Goal: Information Seeking & Learning: Learn about a topic

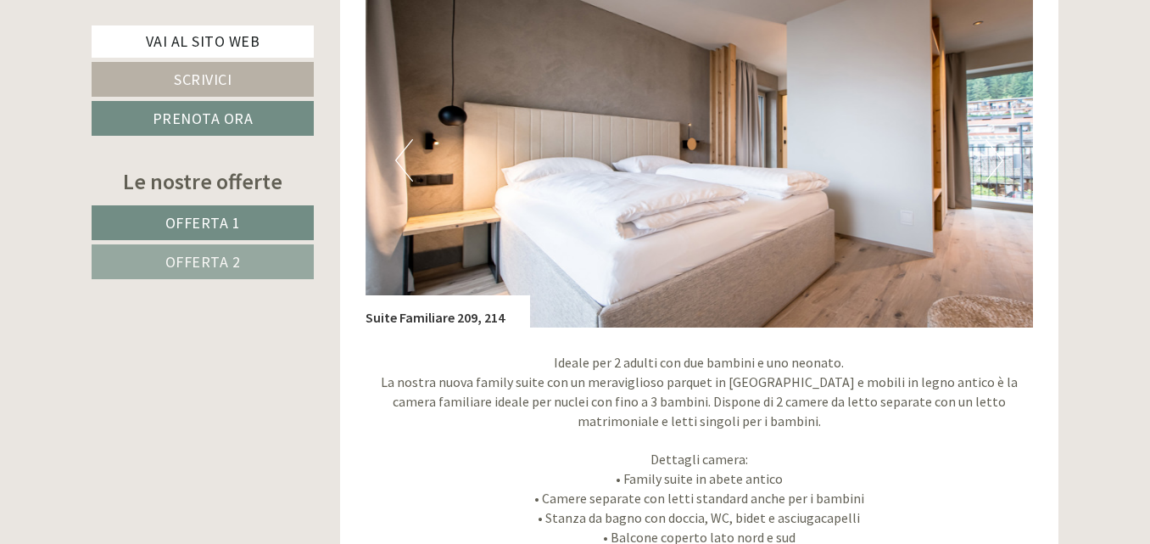
scroll to position [1292, 0]
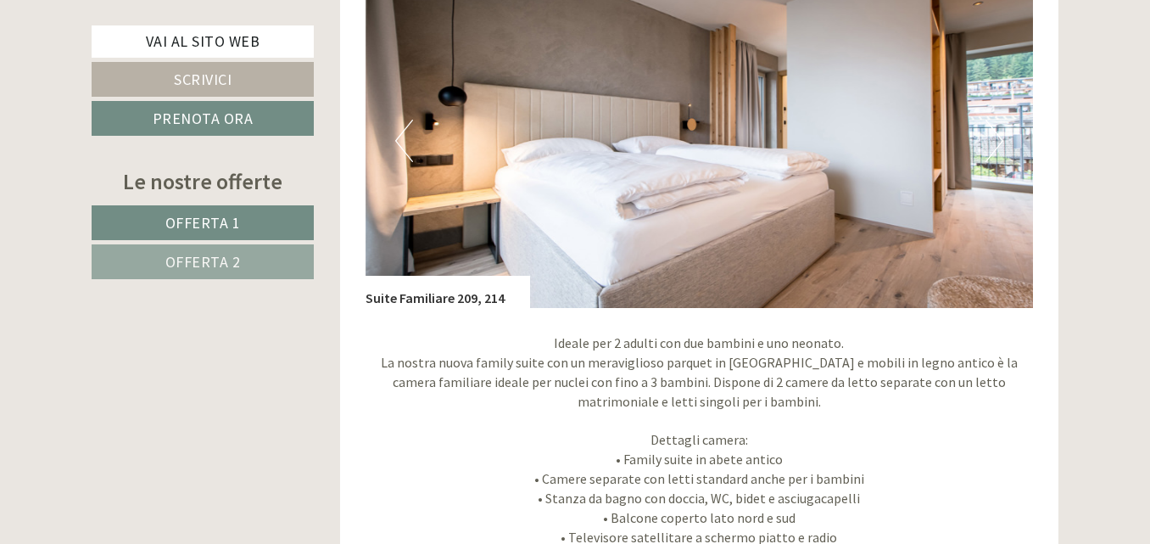
drag, startPoint x: 1156, startPoint y: 19, endPoint x: 1139, endPoint y: 87, distance: 70.6
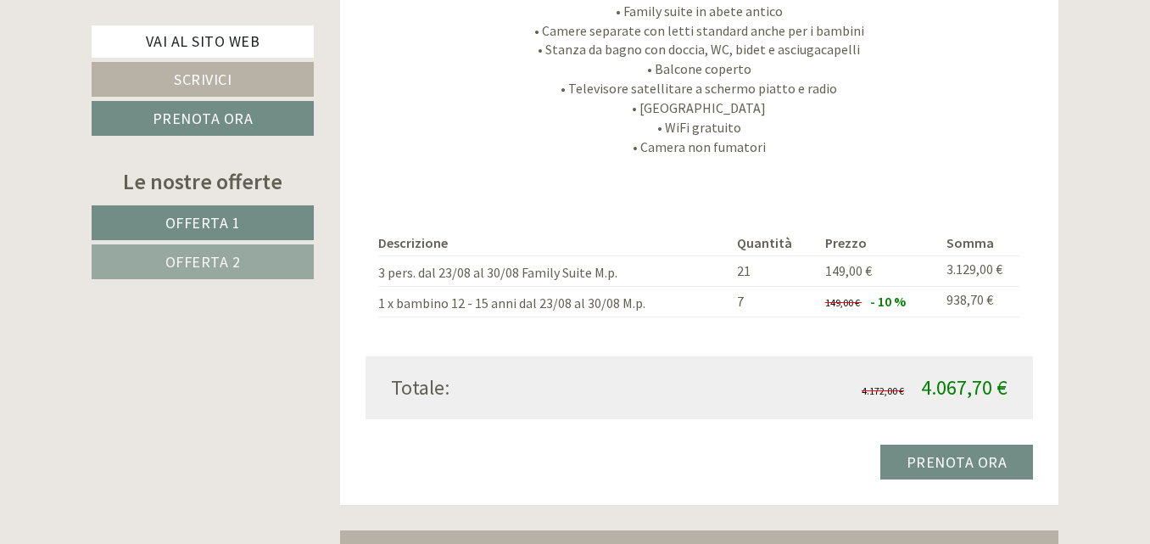
scroll to position [3018, 0]
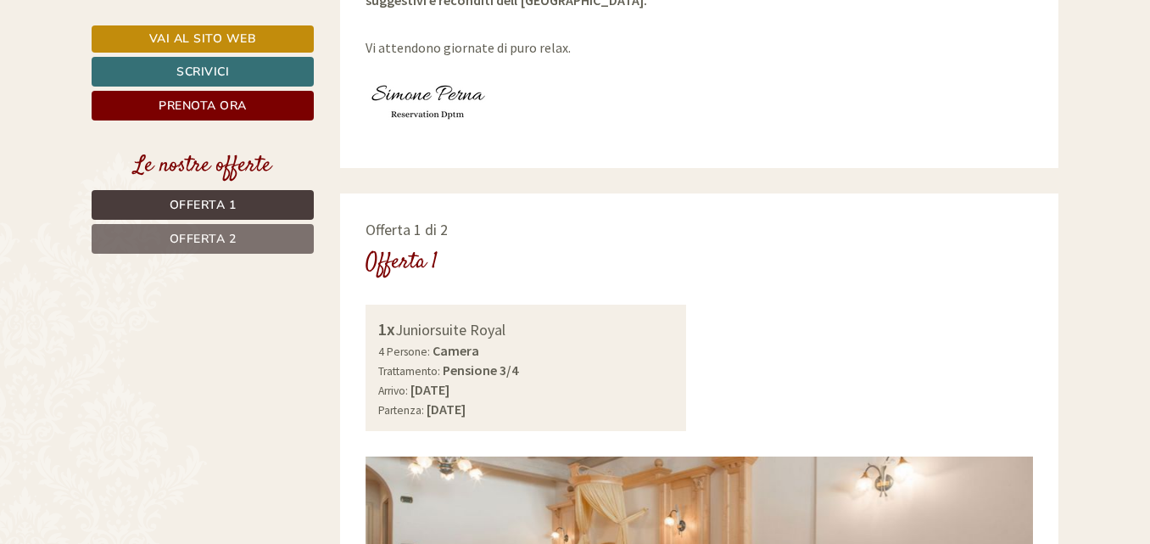
scroll to position [853, 0]
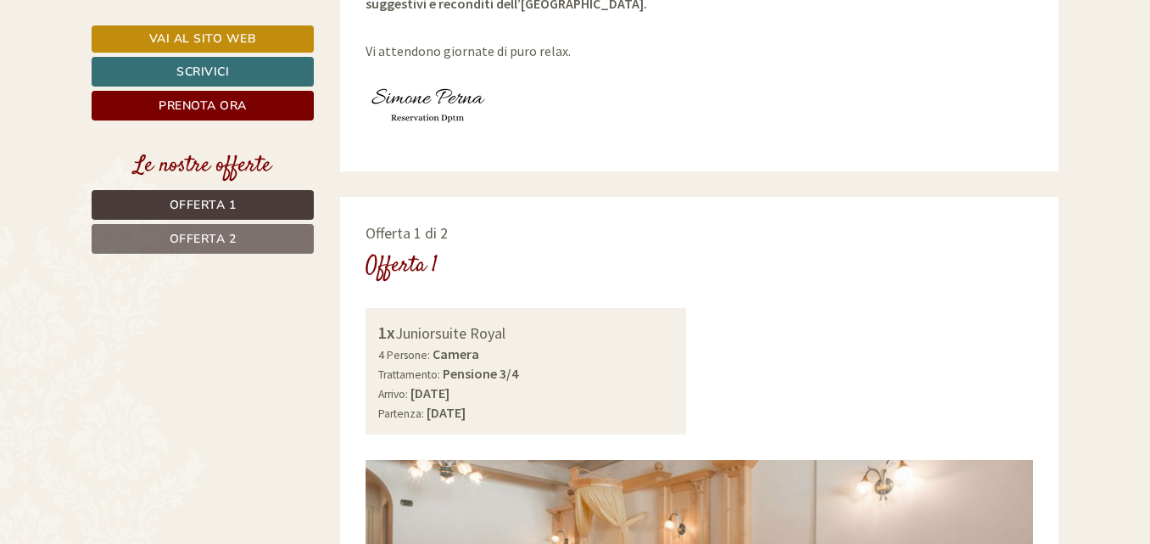
drag, startPoint x: 1155, startPoint y: 14, endPoint x: 1138, endPoint y: 96, distance: 84.0
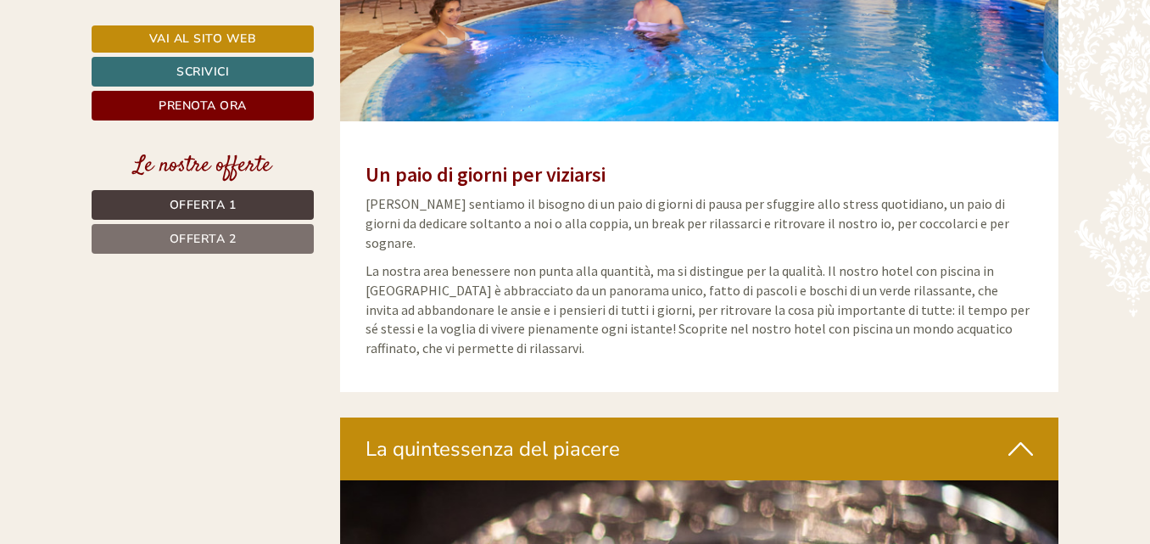
scroll to position [4486, 0]
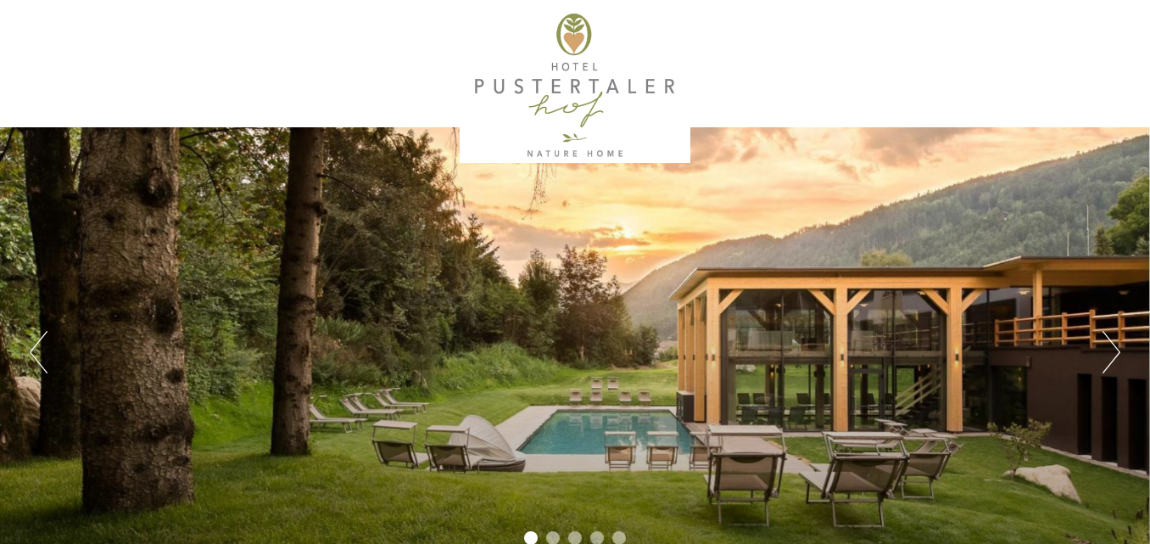
scroll to position [87, 0]
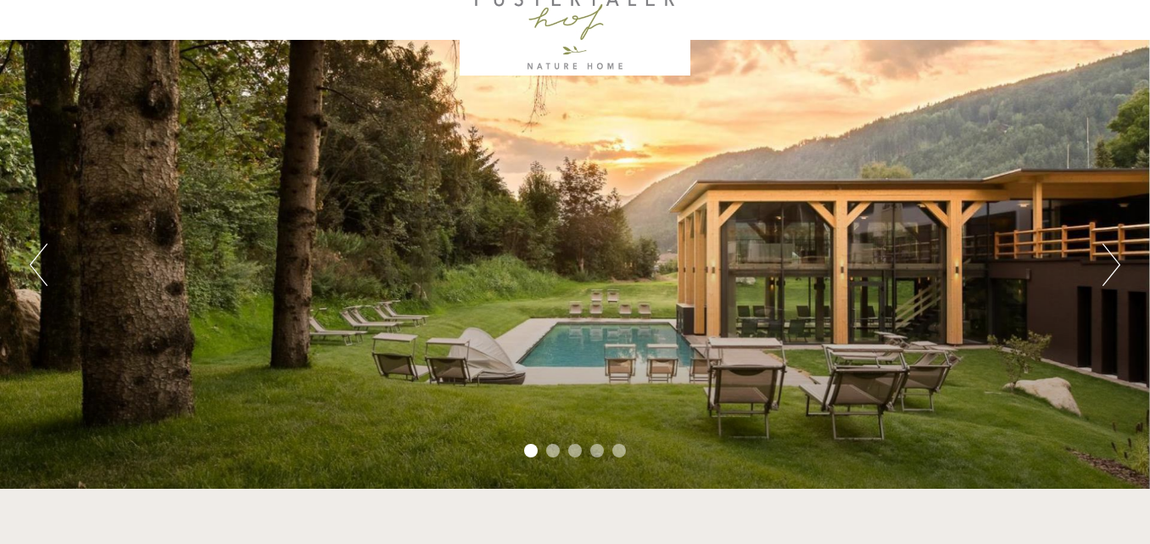
drag, startPoint x: 1155, startPoint y: 33, endPoint x: 1153, endPoint y: 108, distance: 74.7
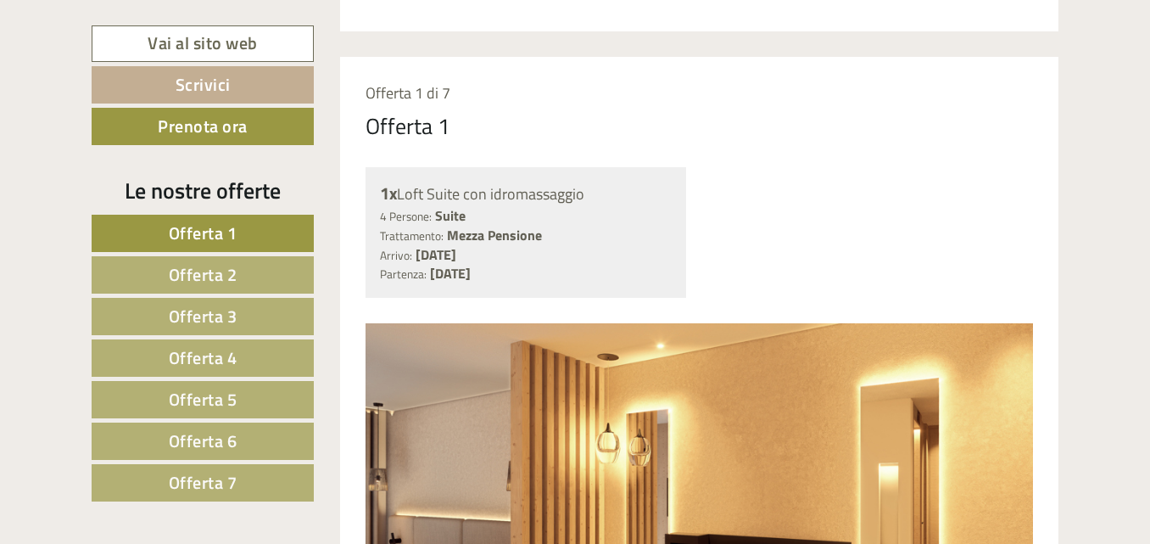
scroll to position [900, 0]
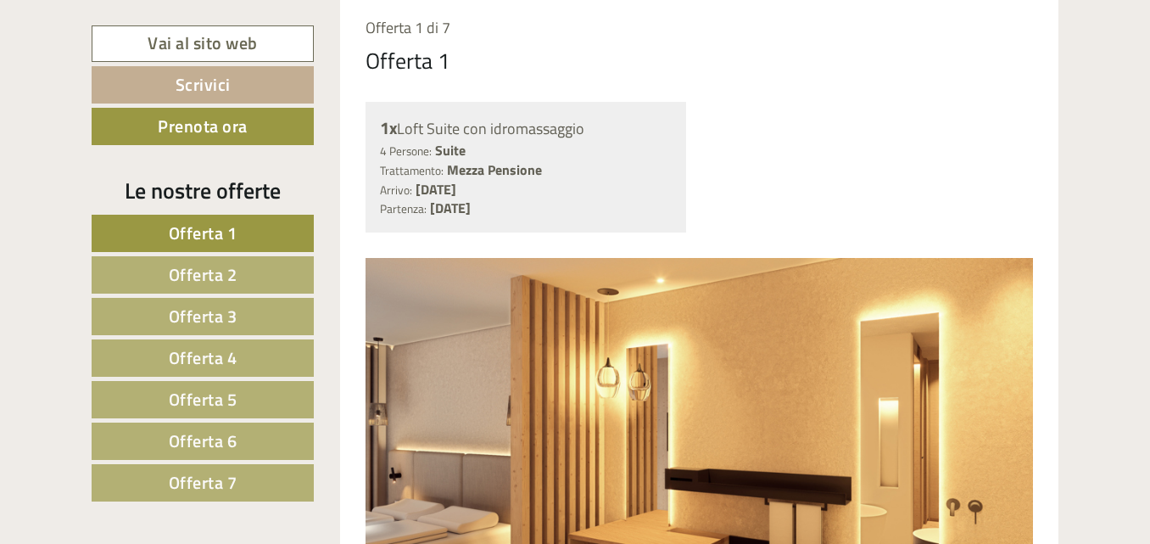
click at [226, 266] on span "Offerta 2" at bounding box center [203, 274] width 69 height 26
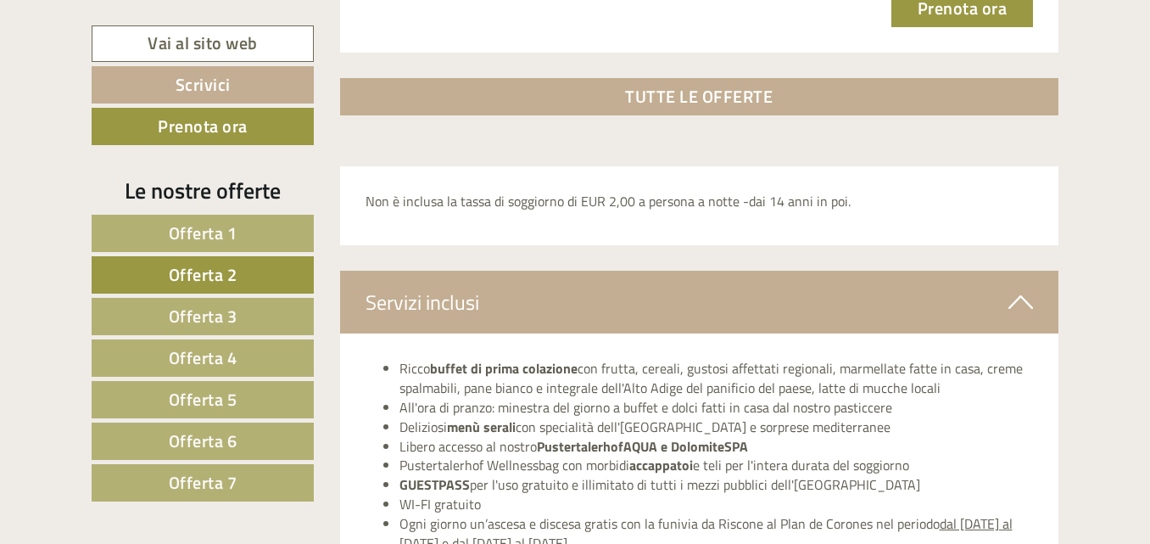
scroll to position [2448, 0]
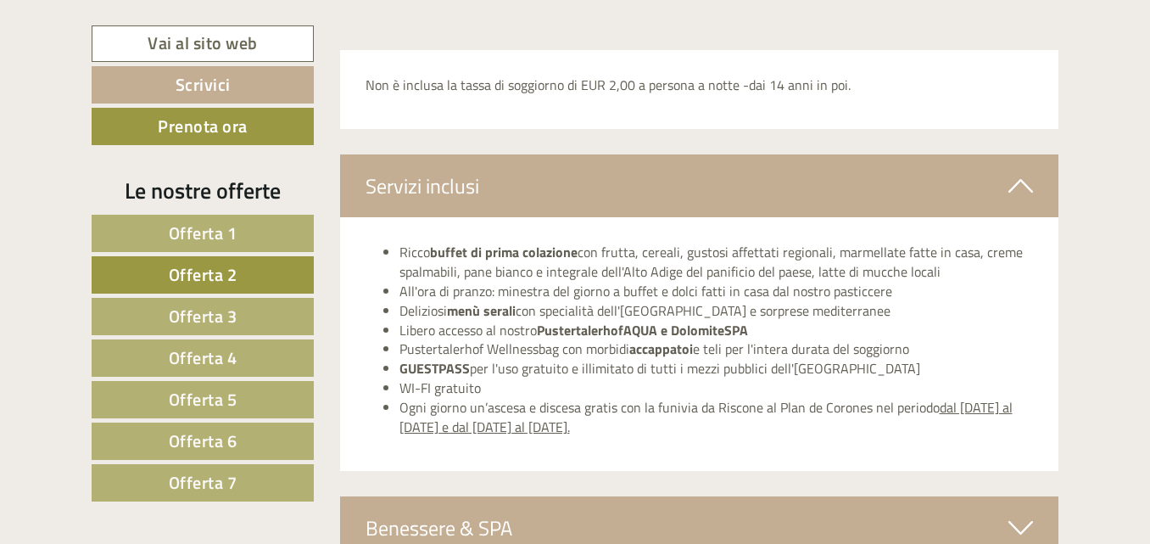
click at [234, 312] on span "Offerta 3" at bounding box center [203, 316] width 69 height 26
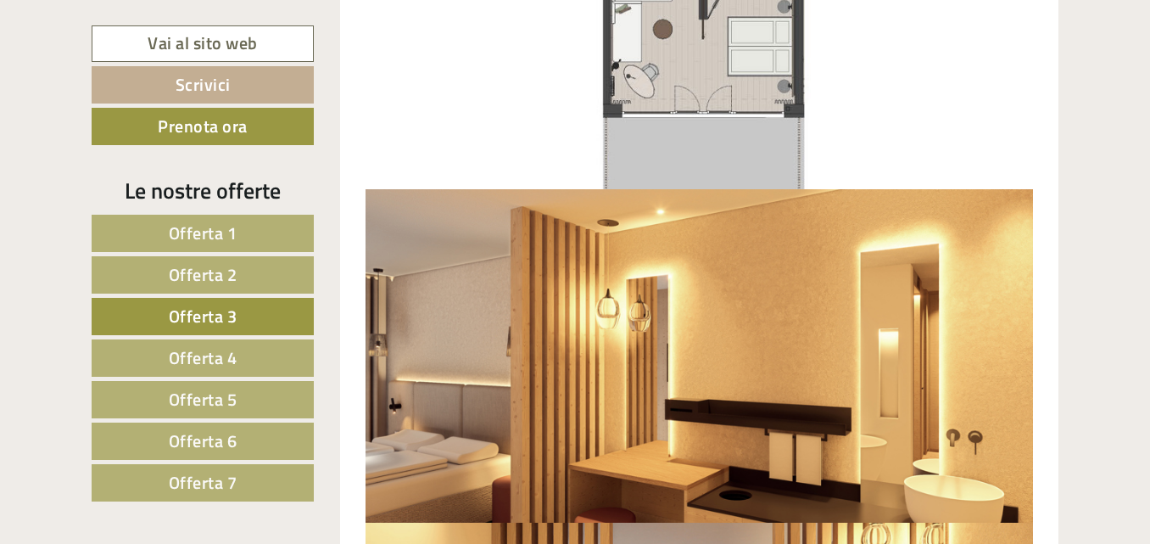
scroll to position [1979, 0]
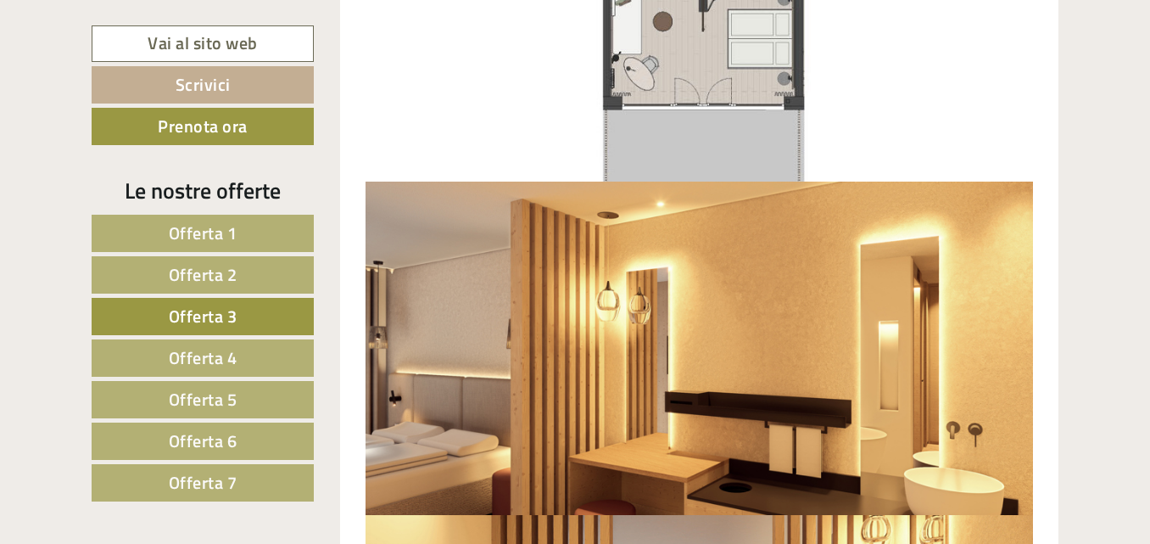
click at [231, 365] on span "Offerta 4" at bounding box center [203, 357] width 69 height 26
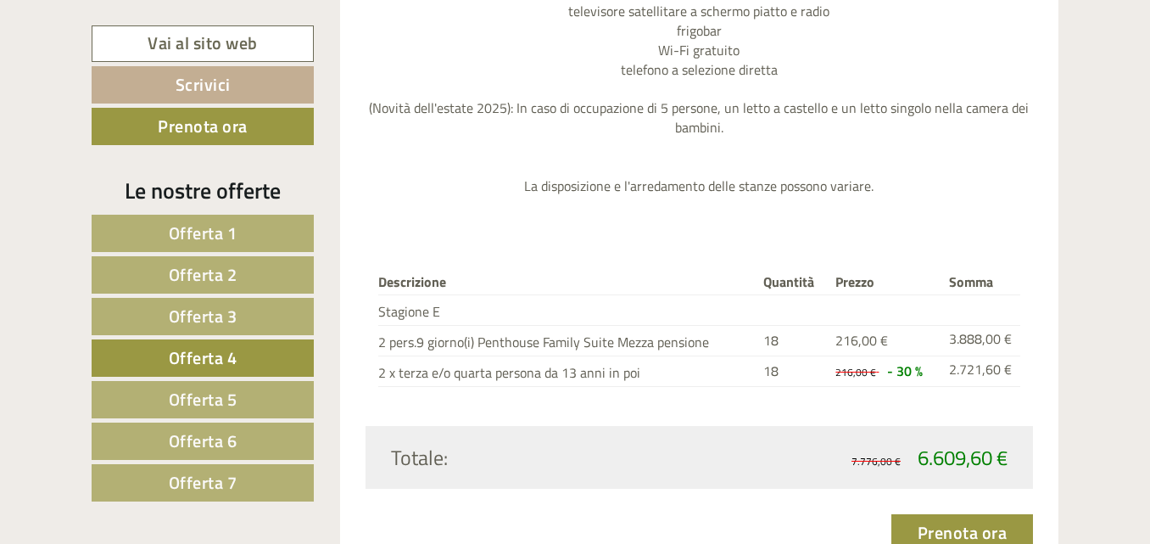
scroll to position [1967, 0]
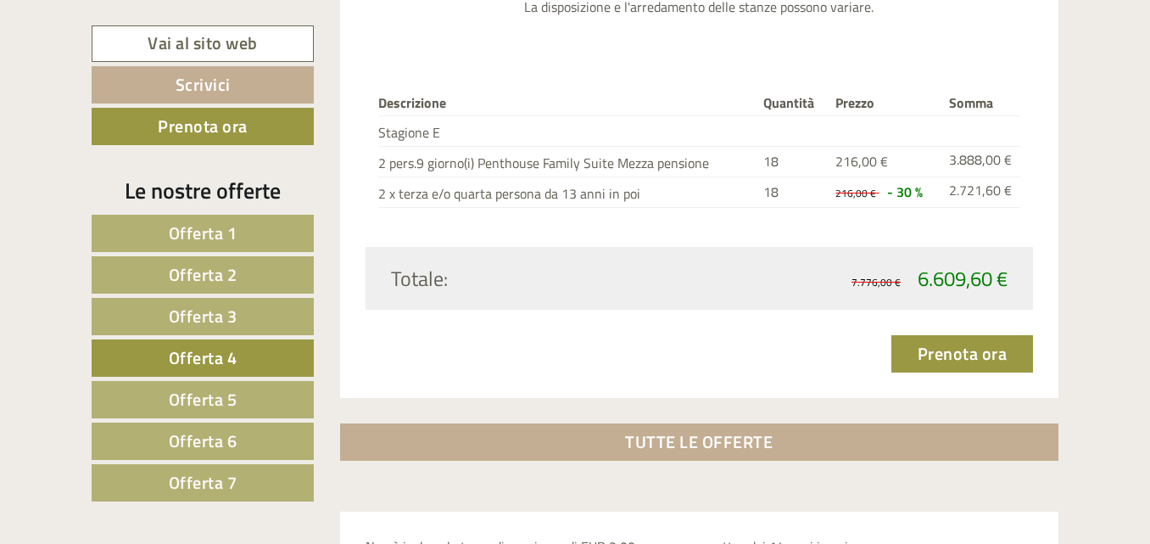
click at [252, 395] on link "Offerta 5" at bounding box center [203, 399] width 222 height 37
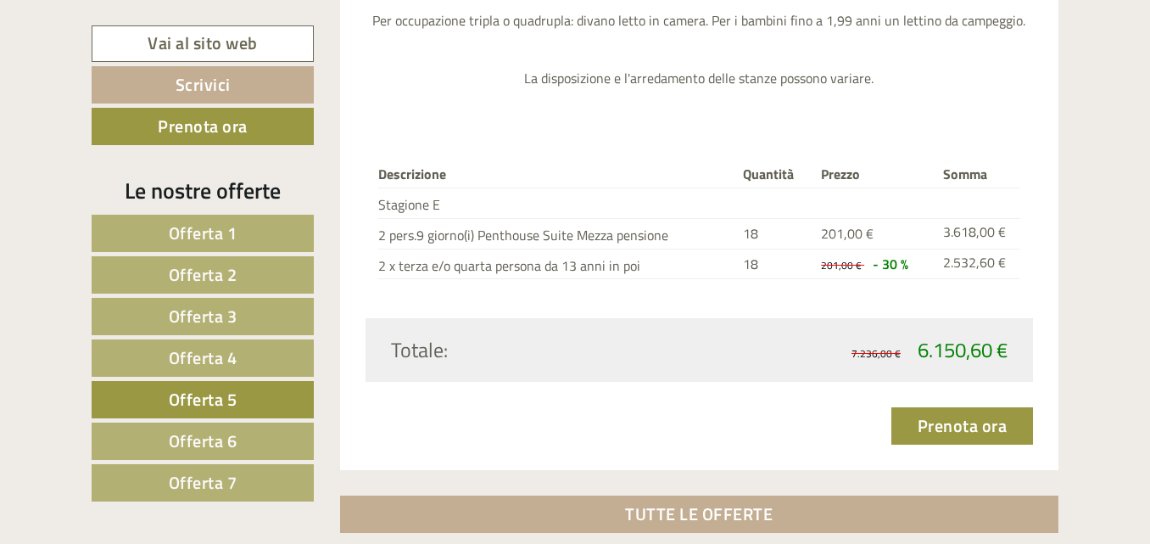
scroll to position [1862, 0]
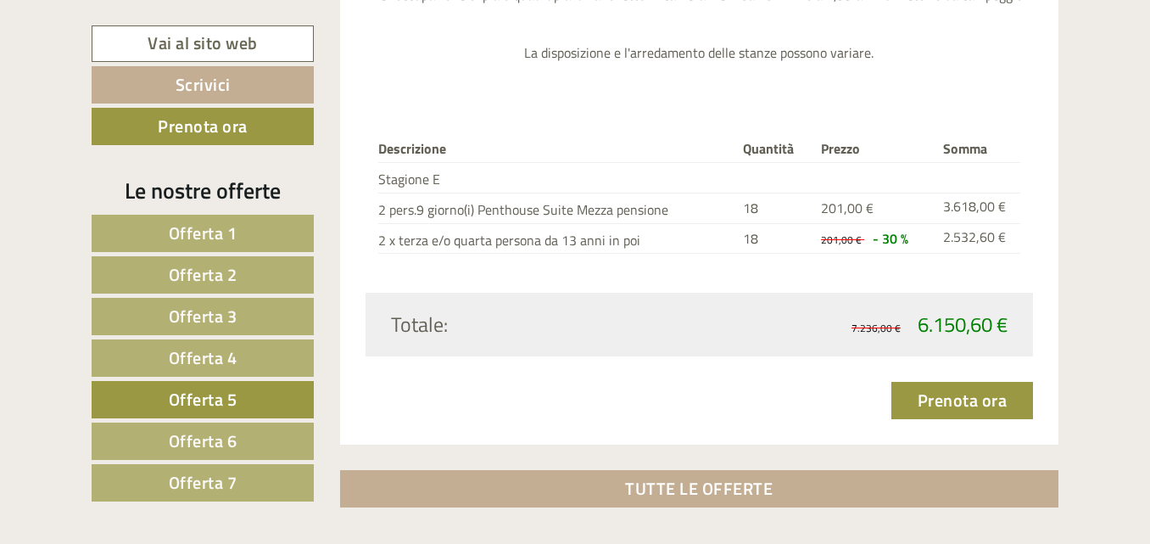
click at [210, 446] on span "Offerta 6" at bounding box center [203, 441] width 69 height 26
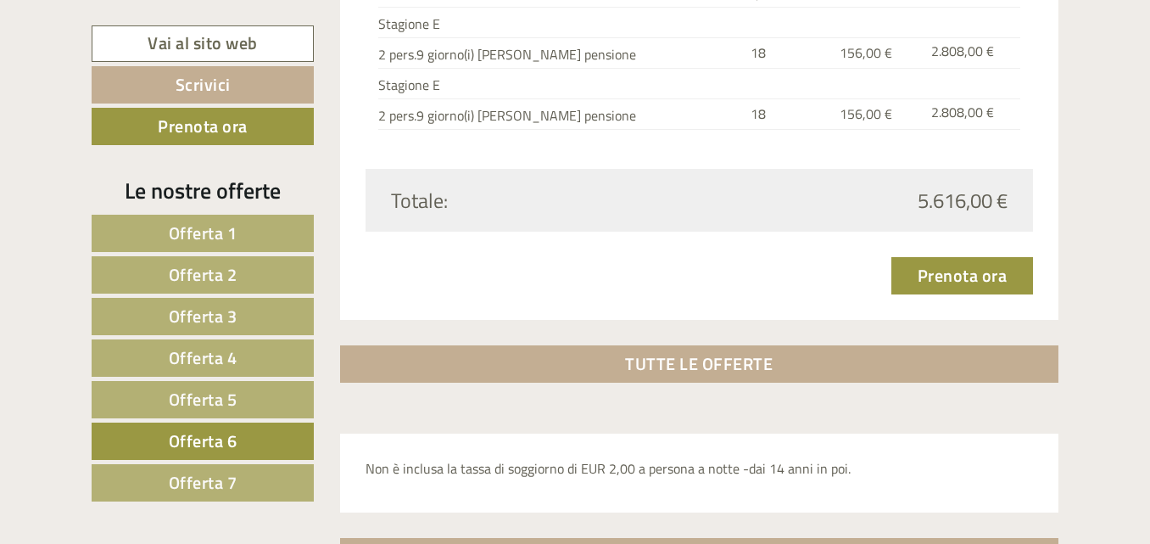
scroll to position [892, 0]
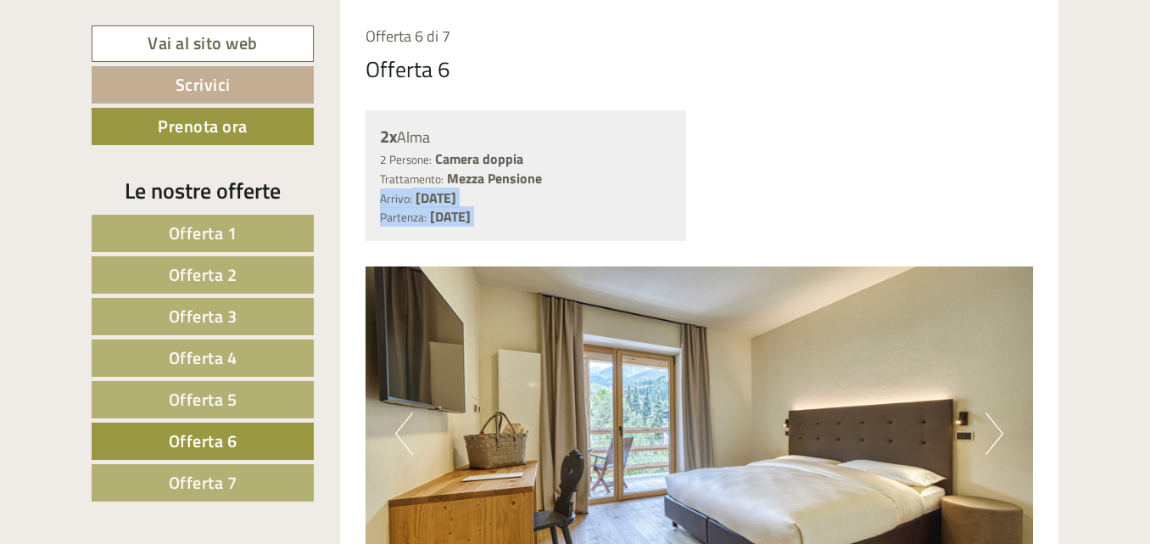
drag, startPoint x: 1150, startPoint y: 171, endPoint x: 1151, endPoint y: 305, distance: 133.2
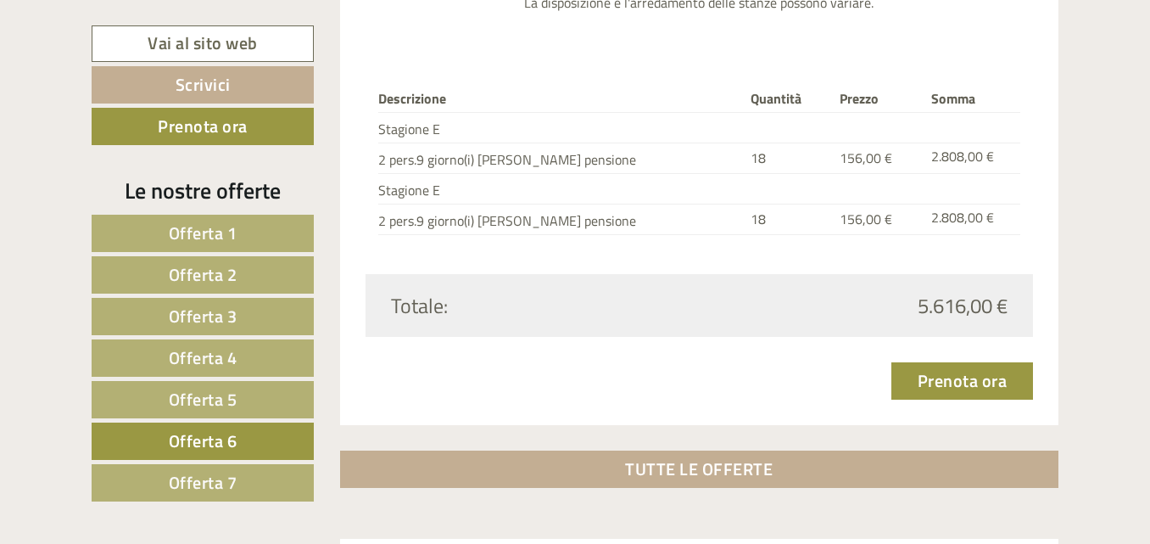
scroll to position [1744, 0]
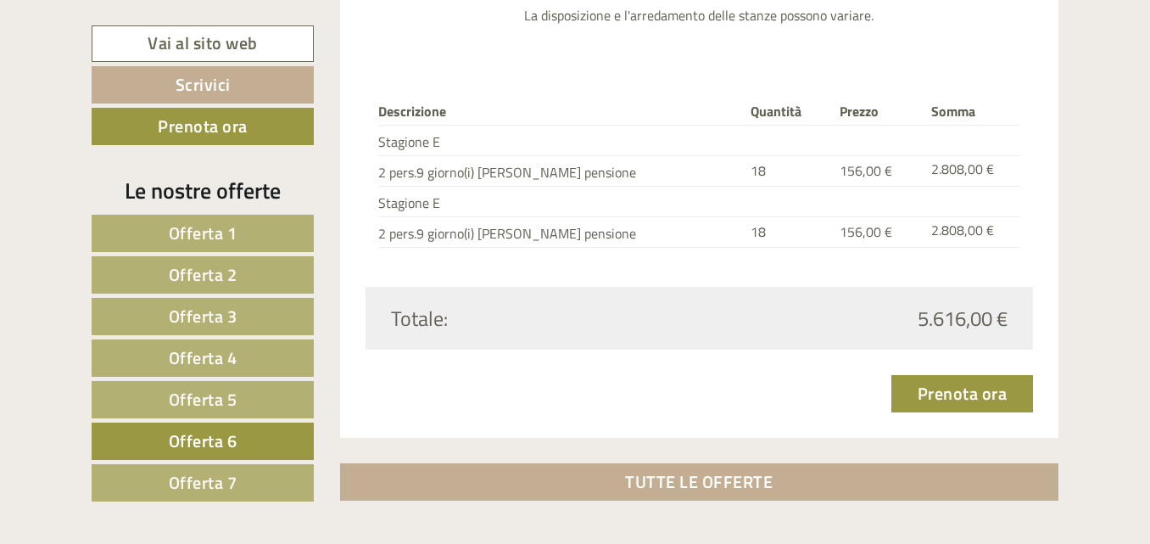
click at [193, 489] on span "Offerta 7" at bounding box center [203, 482] width 69 height 26
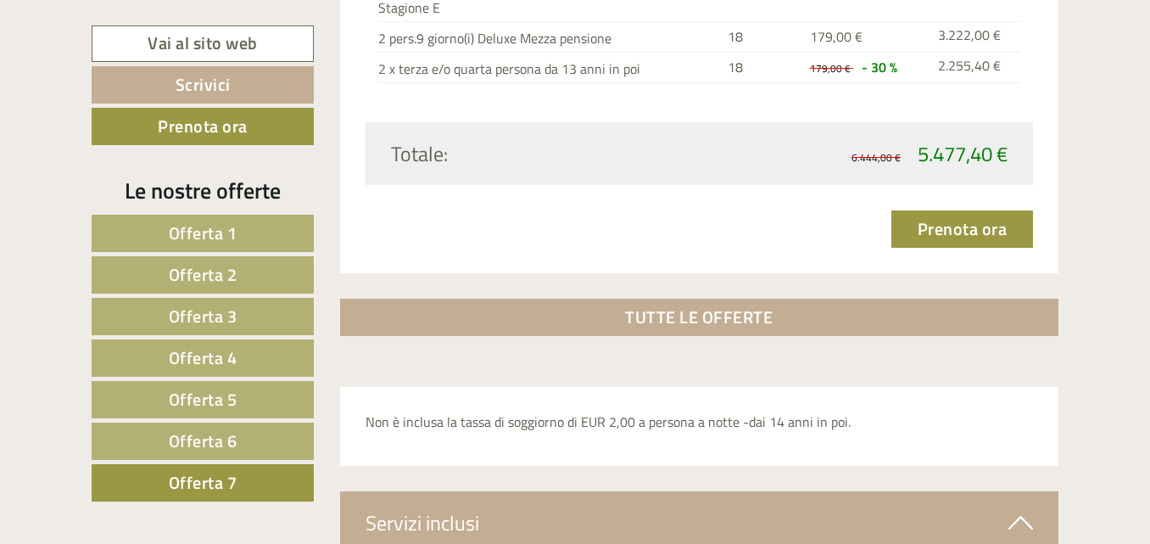
scroll to position [2001, 0]
